Goal: Information Seeking & Learning: Learn about a topic

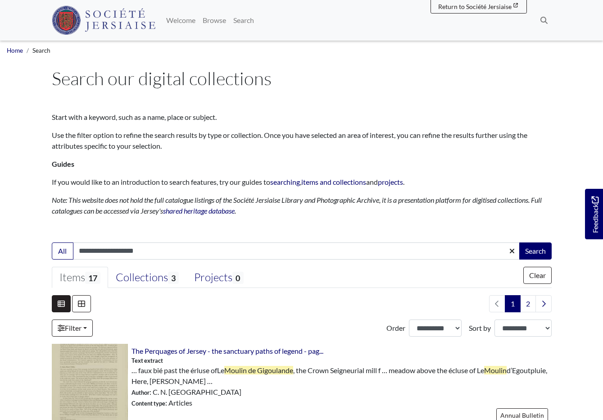
click at [149, 252] on input "**********" at bounding box center [296, 250] width 447 height 17
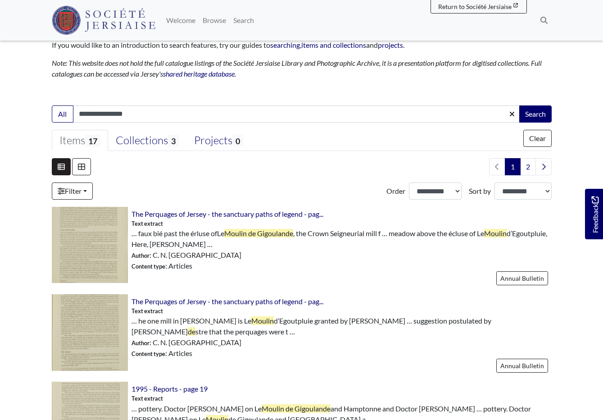
type input "**********"
click at [535, 113] on button "Search" at bounding box center [536, 113] width 32 height 17
click at [532, 111] on button "Search" at bounding box center [536, 113] width 32 height 17
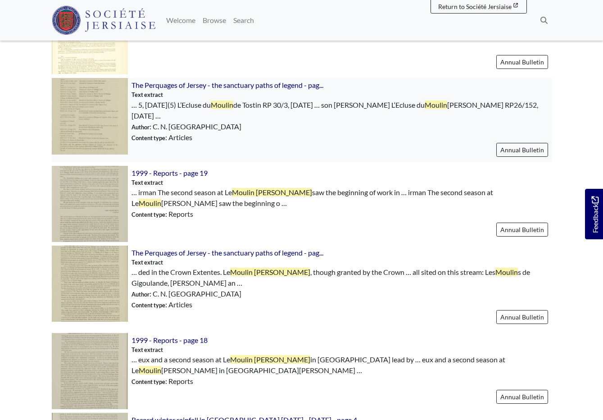
scroll to position [349, 0]
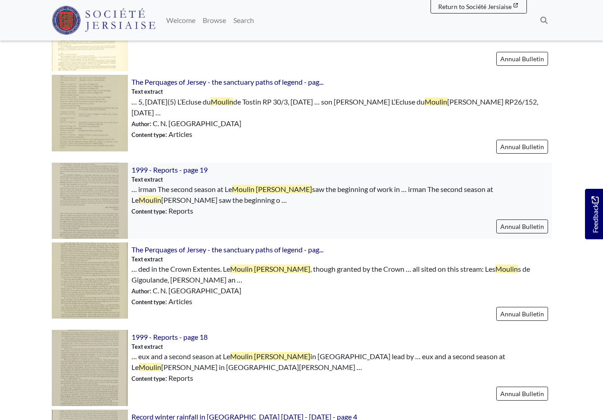
click at [96, 192] on img at bounding box center [90, 201] width 76 height 76
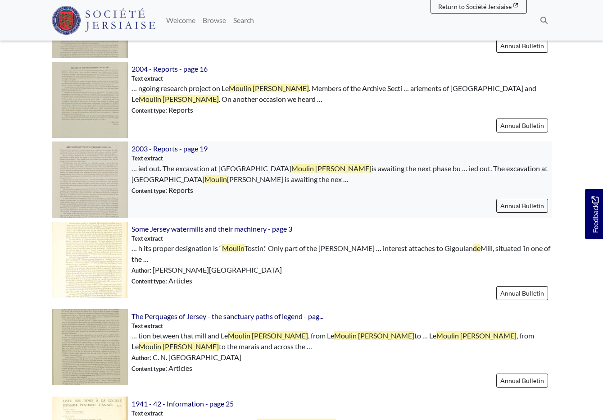
scroll to position [1041, 0]
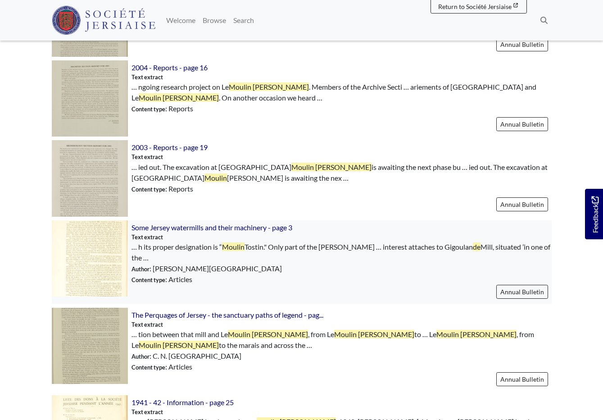
click at [101, 237] on img at bounding box center [90, 258] width 76 height 76
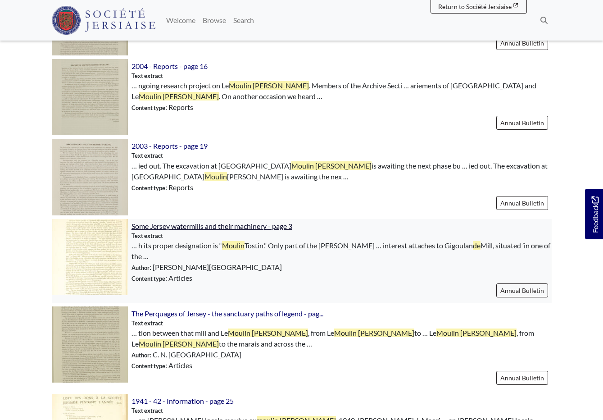
click at [169, 228] on span "Some Jersey watermills and their machinery - page 3" at bounding box center [212, 226] width 161 height 9
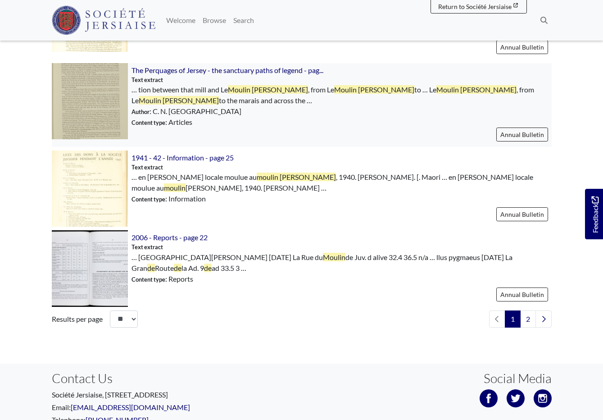
scroll to position [1293, 0]
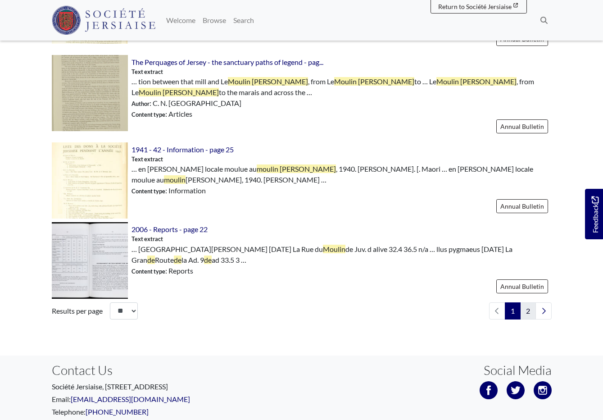
click at [529, 304] on link "2" at bounding box center [528, 310] width 16 height 17
click at [109, 248] on img at bounding box center [90, 260] width 76 height 76
click at [179, 145] on span "1941 - 42 - Information - page 25" at bounding box center [183, 149] width 102 height 9
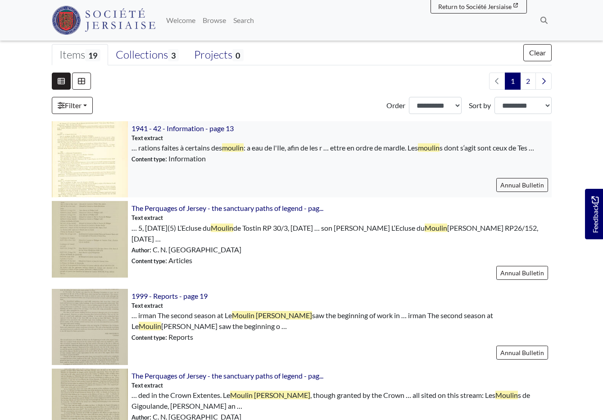
scroll to position [221, 0]
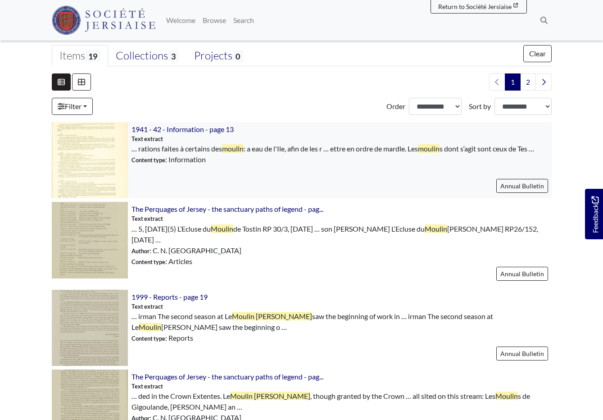
click at [95, 144] on img at bounding box center [90, 160] width 76 height 76
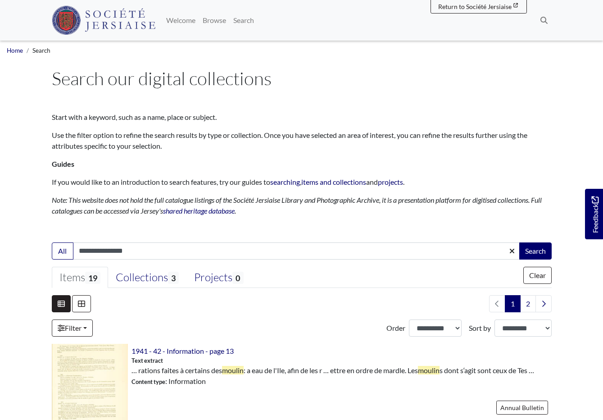
scroll to position [0, 0]
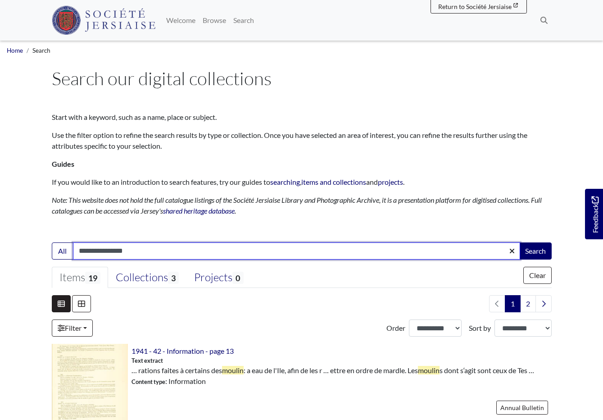
click at [135, 251] on input "**********" at bounding box center [296, 250] width 447 height 17
type input "*"
type input "**********"
click at [535, 250] on button "Search" at bounding box center [536, 250] width 32 height 17
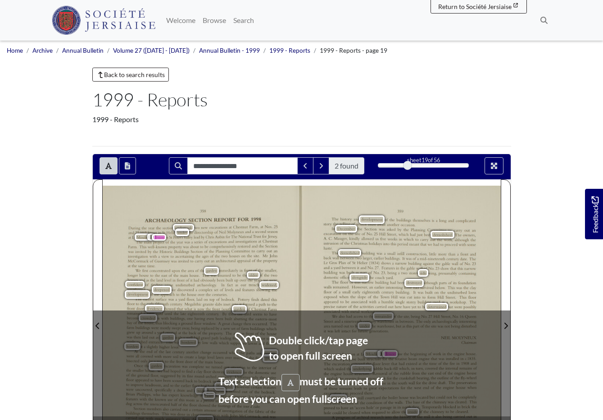
click at [363, 252] on span "building" at bounding box center [367, 253] width 12 height 4
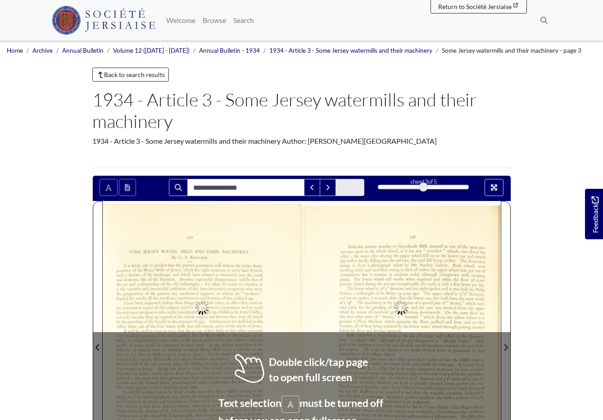
scroll to position [1, 0]
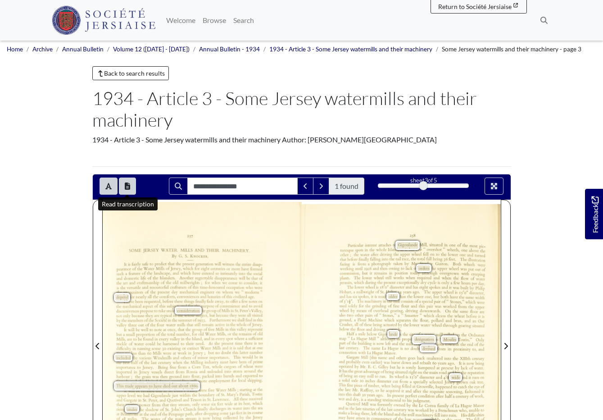
click at [123, 190] on button "Open transcription window" at bounding box center [127, 186] width 17 height 17
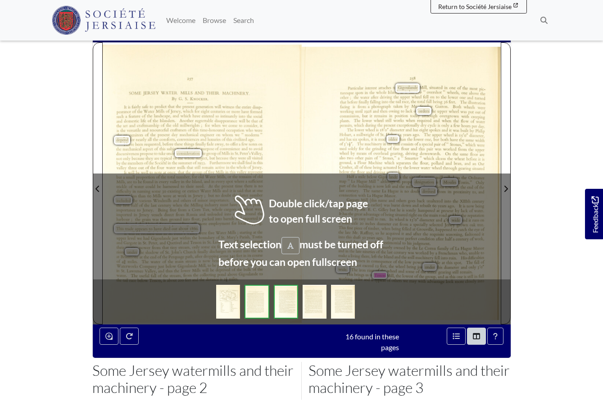
scroll to position [160, 0]
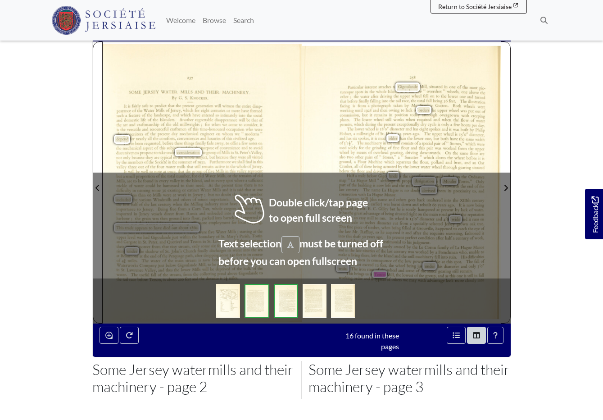
click at [427, 146] on div "The lower wheefis i8 0" diameter and has eight spokes an it was built by Philip…" at bounding box center [412, 149] width 146 height 50
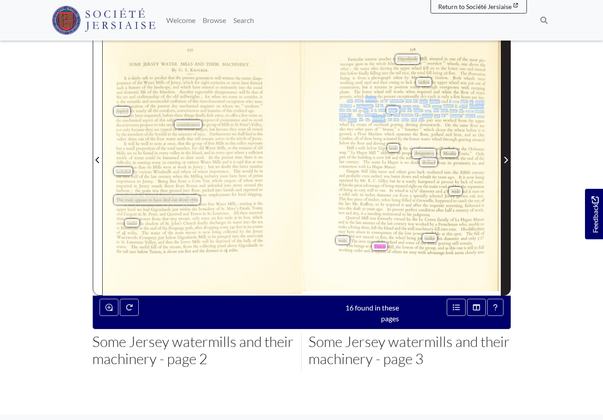
scroll to position [187, 0]
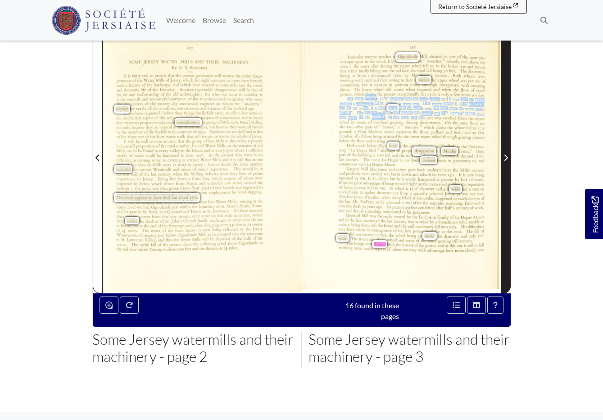
click at [504, 159] on icon "Next Page" at bounding box center [506, 157] width 5 height 7
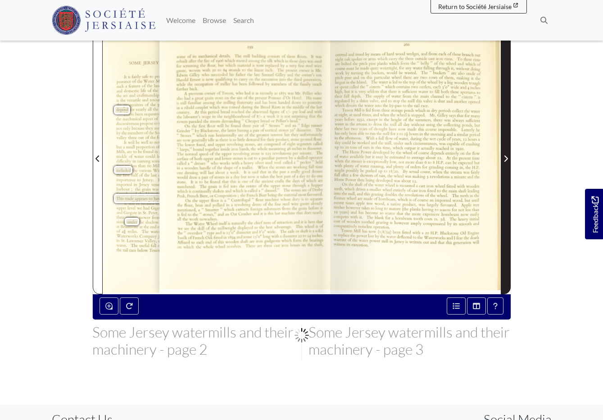
scroll to position [189, 0]
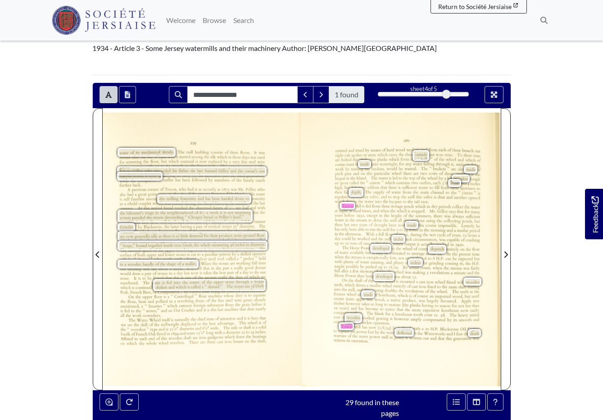
scroll to position [90, 0]
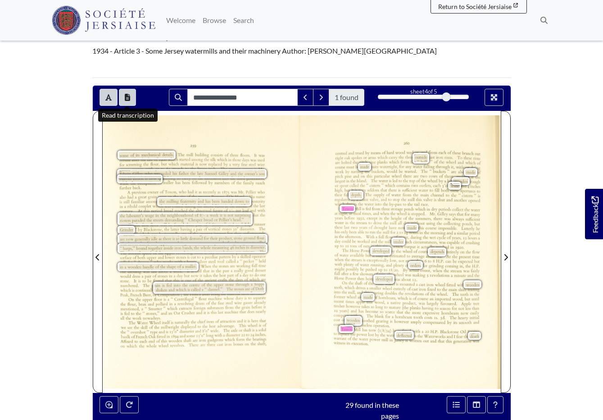
click at [130, 96] on icon "Open transcription window" at bounding box center [127, 97] width 5 height 7
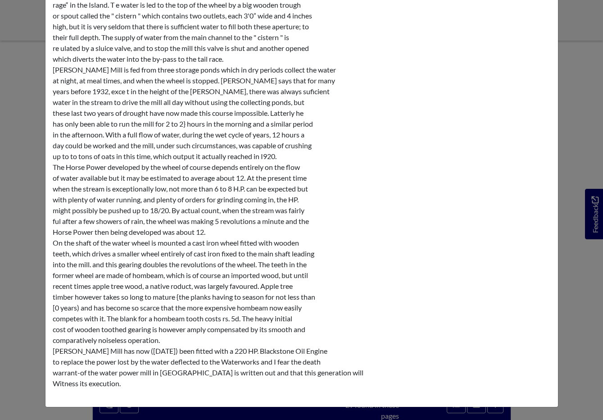
scroll to position [603, 0]
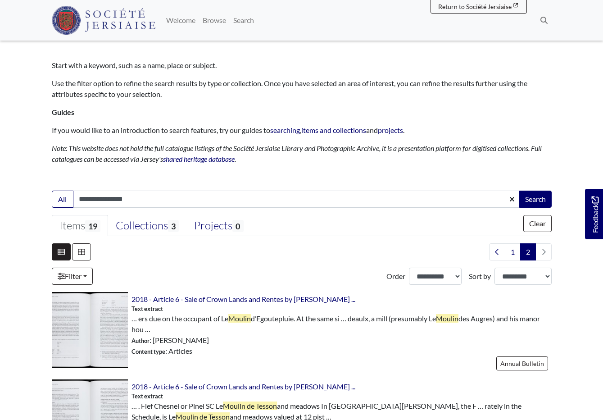
scroll to position [46, 0]
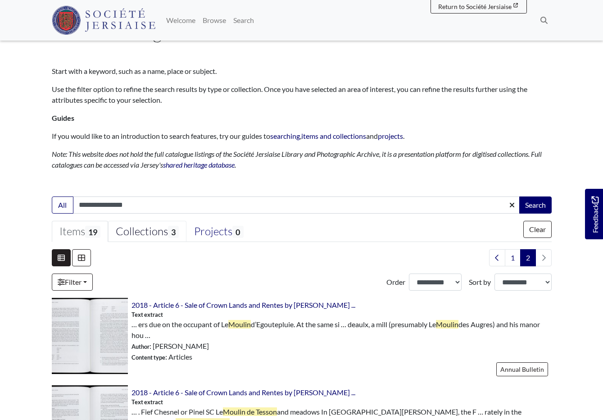
click at [147, 234] on div "Collections 3" at bounding box center [147, 232] width 63 height 14
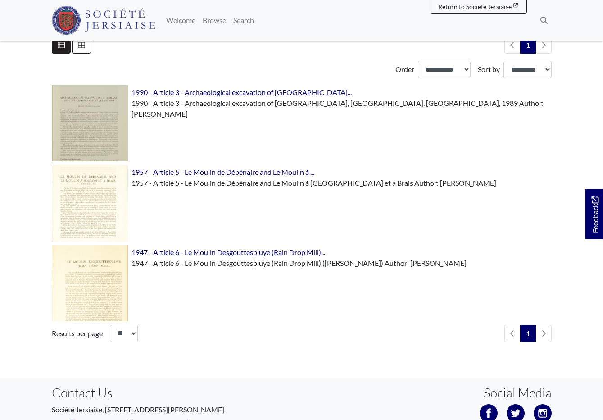
scroll to position [259, 0]
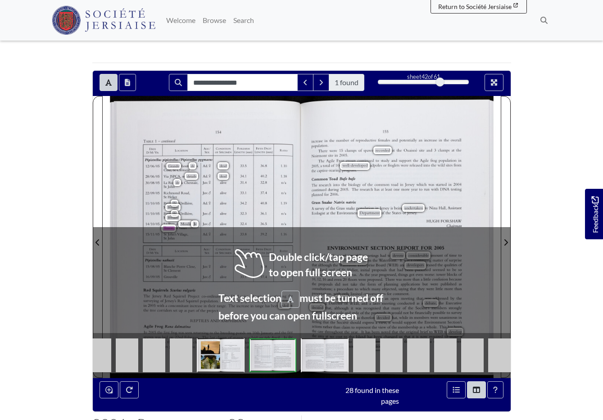
scroll to position [85, 0]
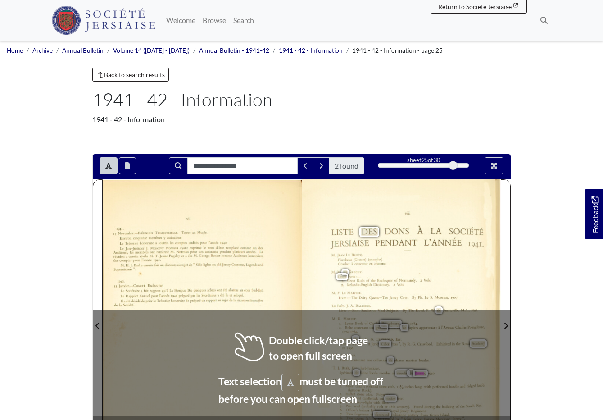
click at [340, 251] on div "viii LISTE DES DONS À LA SOCIÉTÉ JERSIAISE PENDANT L’ANNÉE 1941. M. [PERSON_NAM…" at bounding box center [401, 320] width 199 height 282
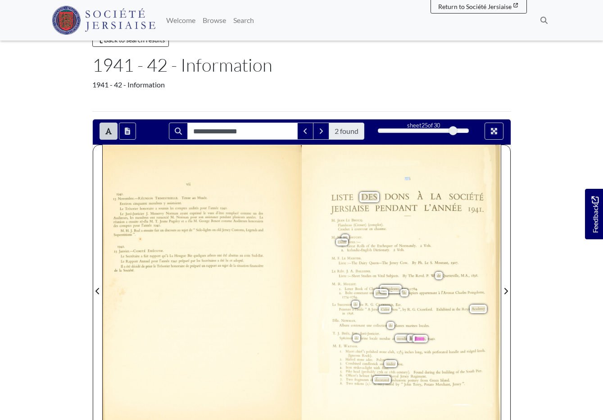
scroll to position [35, 0]
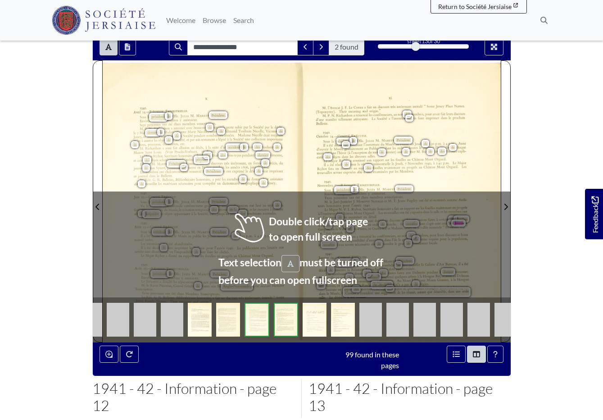
scroll to position [128, 0]
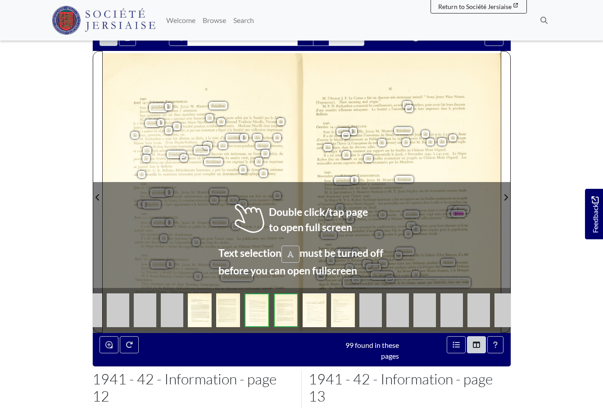
click at [283, 147] on div "! . Avr—ﬂ îÏ—Rﬁmort Tamssnmu. Sous la présidence de Dlle. Ju… M. Manan, Préside…" at bounding box center [202, 192] width 199 height 279
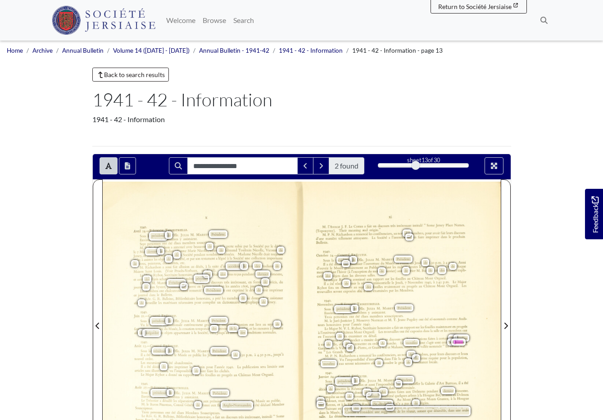
scroll to position [0, 0]
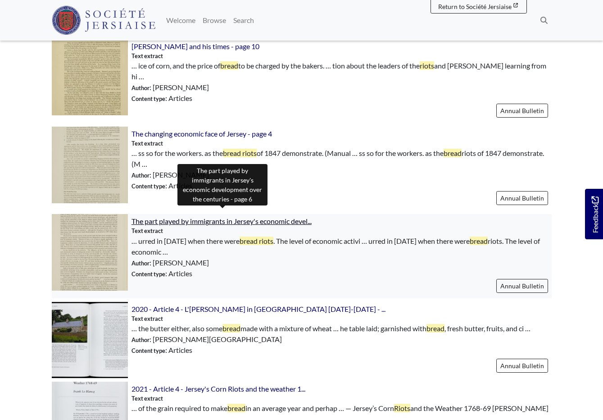
scroll to position [306, 1]
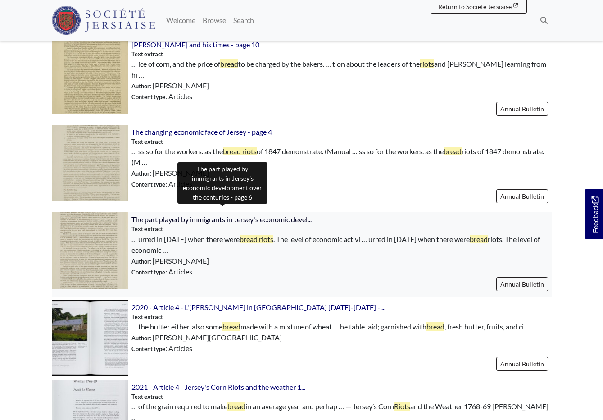
click at [211, 215] on span "The part played by immigrants in Jersey's economic devel..." at bounding box center [222, 219] width 180 height 9
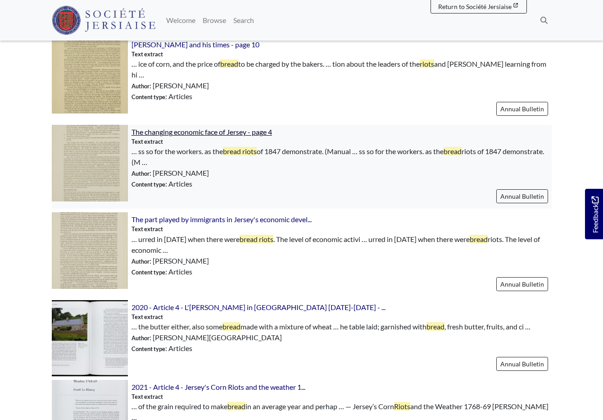
click at [197, 128] on span "The changing economic face of Jersey - page 4" at bounding box center [202, 132] width 141 height 9
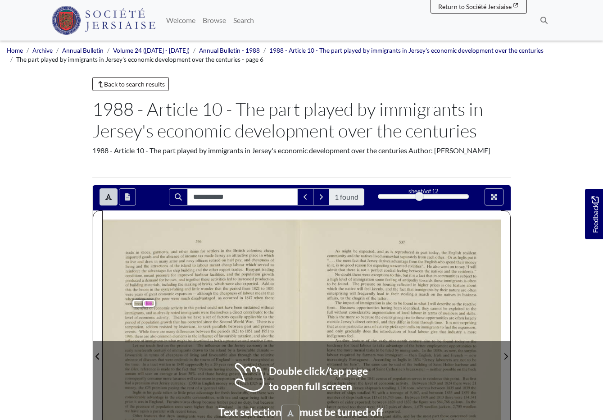
scroll to position [1, 0]
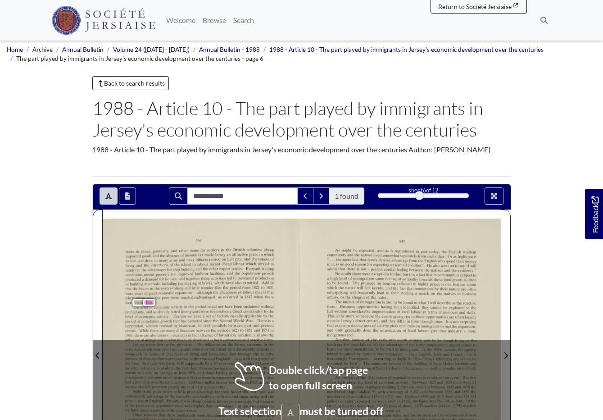
click at [181, 230] on div "536 trade in shoes, garments. and other items for settlers in the British colon…" at bounding box center [202, 355] width 199 height 273
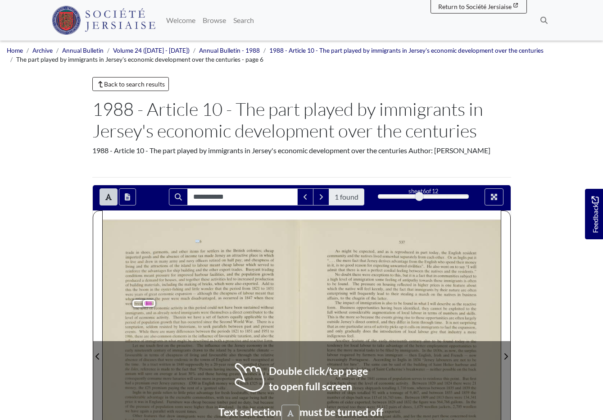
scroll to position [1, 0]
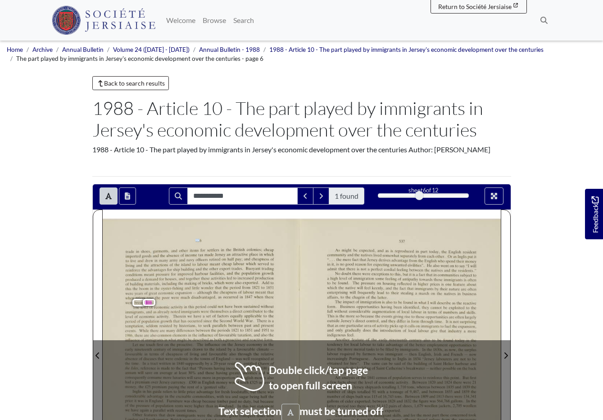
click at [181, 230] on div "536 trade in shoes, garments. and other items for settlers in the British colon…" at bounding box center [202, 355] width 199 height 273
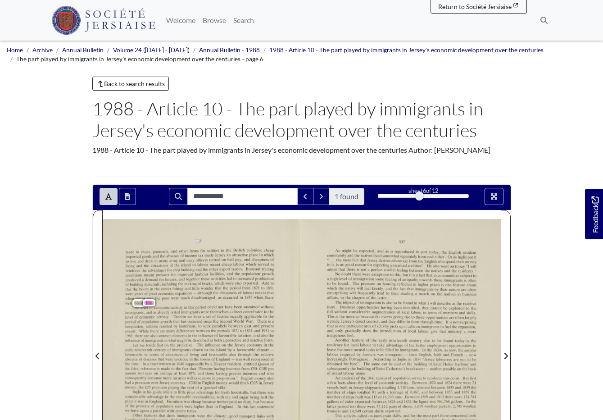
scroll to position [0, 0]
click at [132, 201] on button "Open transcription window" at bounding box center [127, 196] width 17 height 17
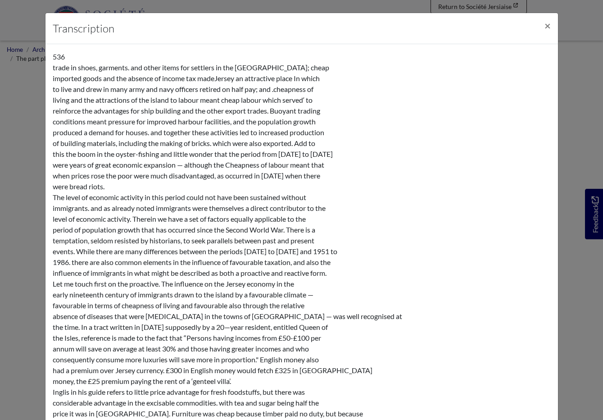
scroll to position [0, 0]
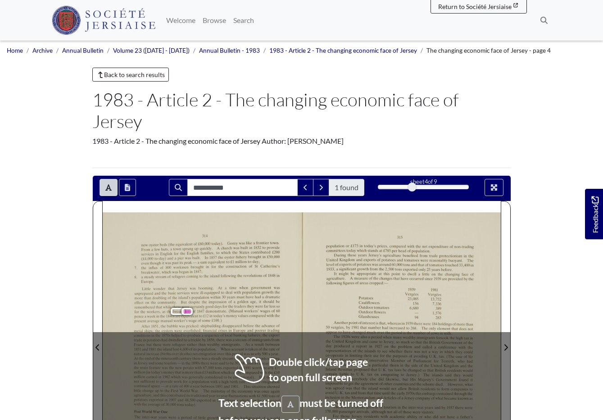
click at [244, 255] on div "new oyster beds (the equivalent of £80,000 [DATE]). [GEOGRAPHIC_DATA] was-like …" at bounding box center [210, 254] width 138 height 24
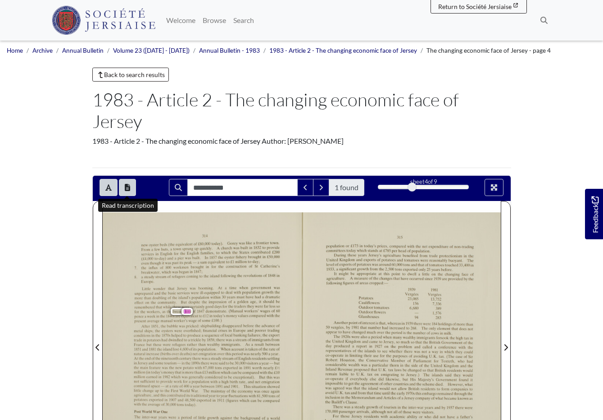
click at [129, 185] on icon "Open transcription window" at bounding box center [127, 187] width 5 height 7
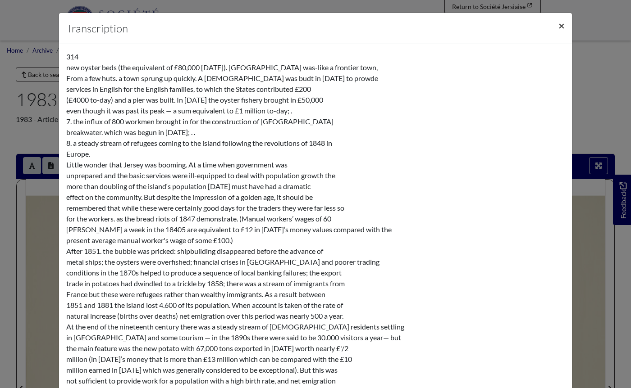
click at [564, 27] on span "×" at bounding box center [561, 25] width 6 height 13
